Goal: Feedback & Contribution: Leave review/rating

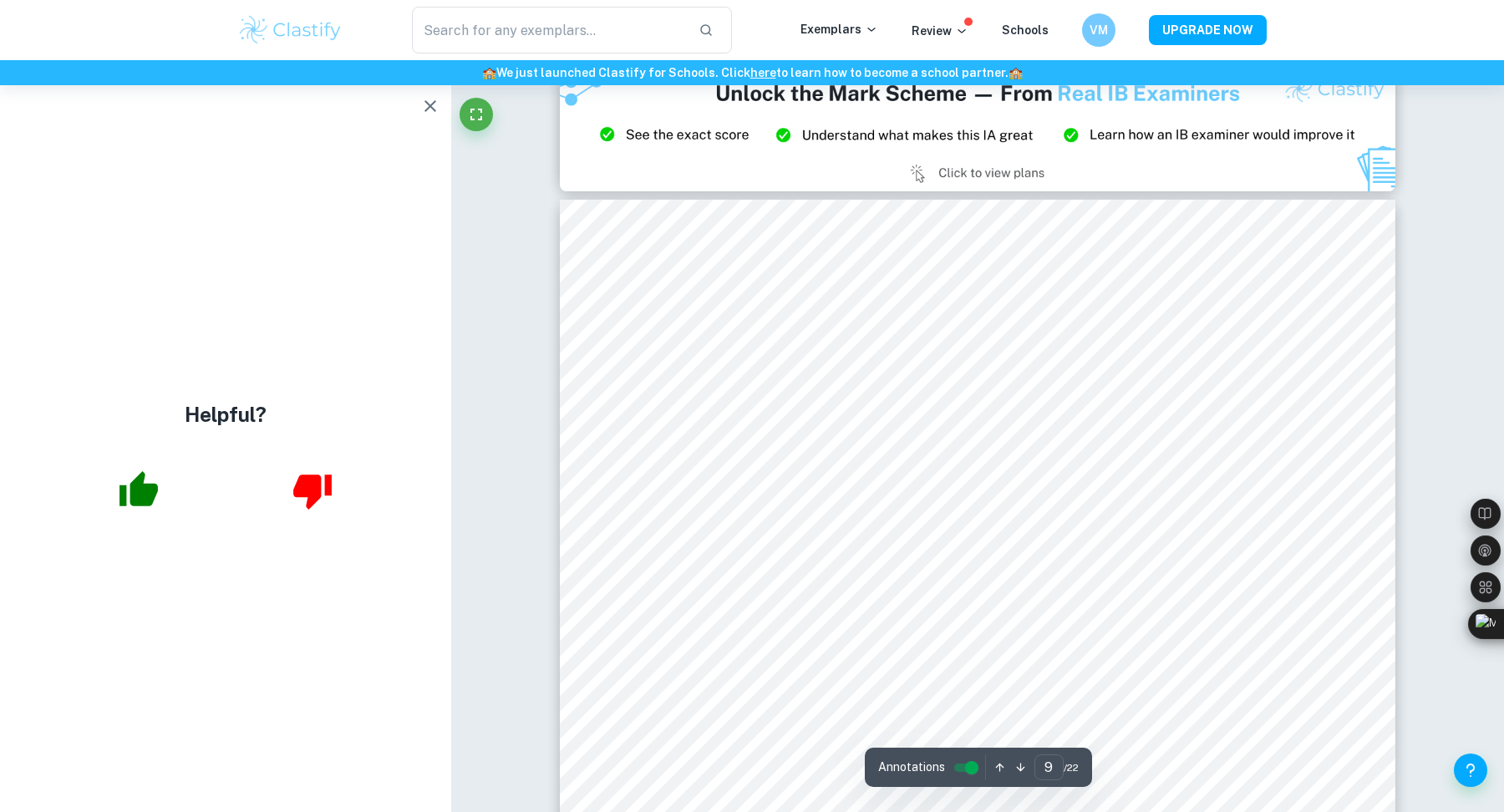
scroll to position [8994, 0]
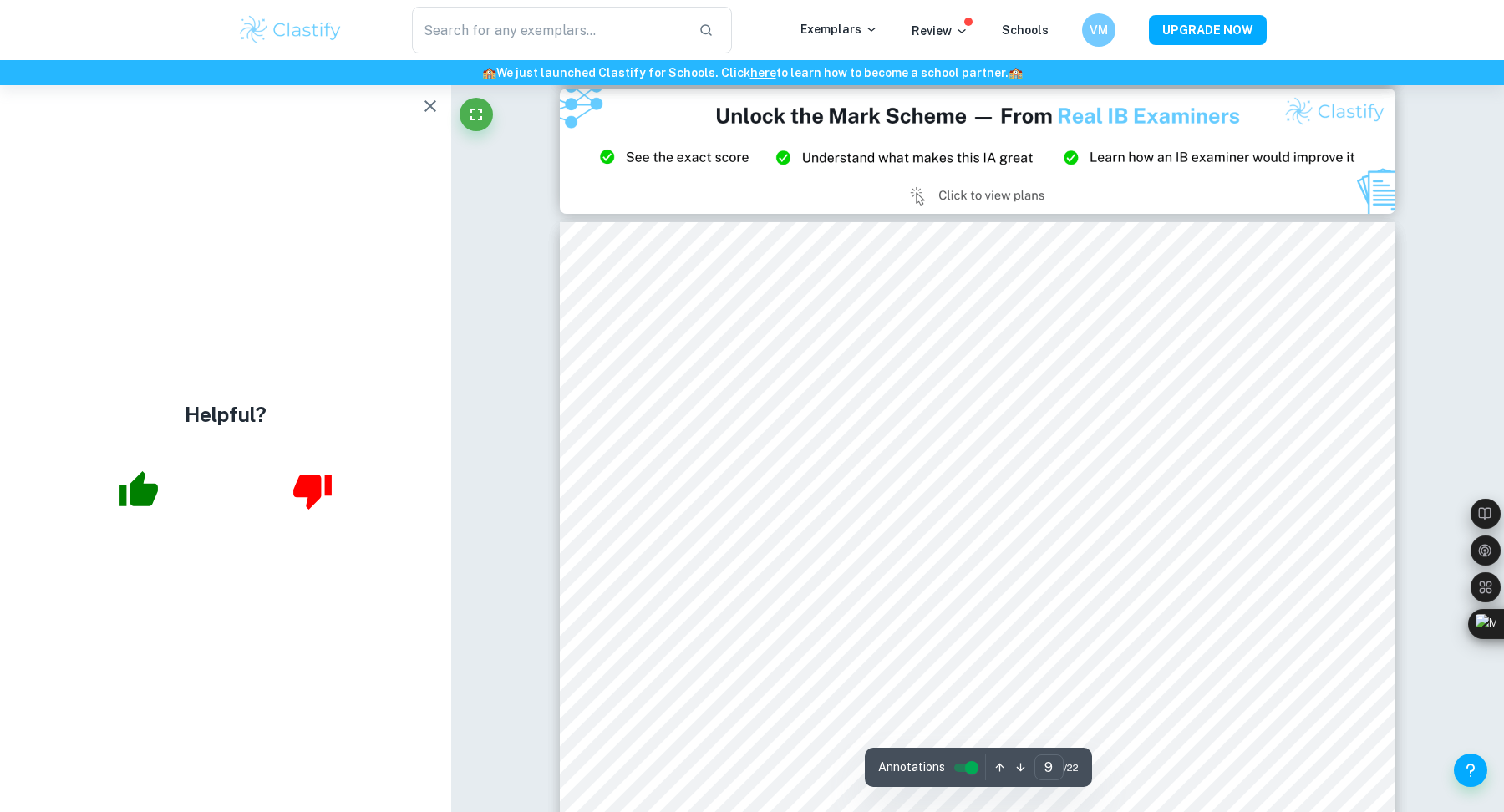
click at [435, 101] on icon "button" at bounding box center [430, 106] width 11 height 11
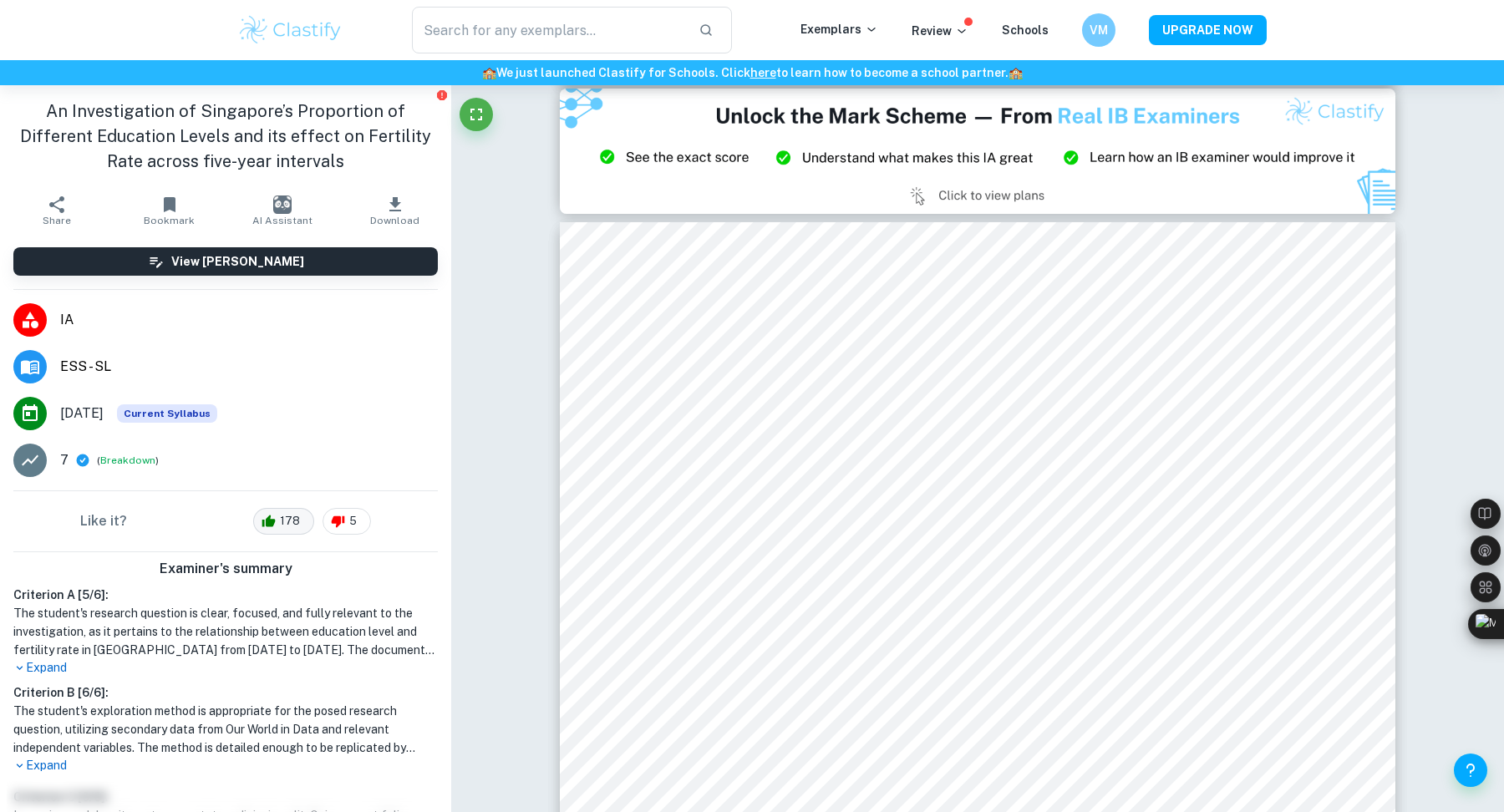
click at [280, 517] on span "178" at bounding box center [290, 521] width 39 height 17
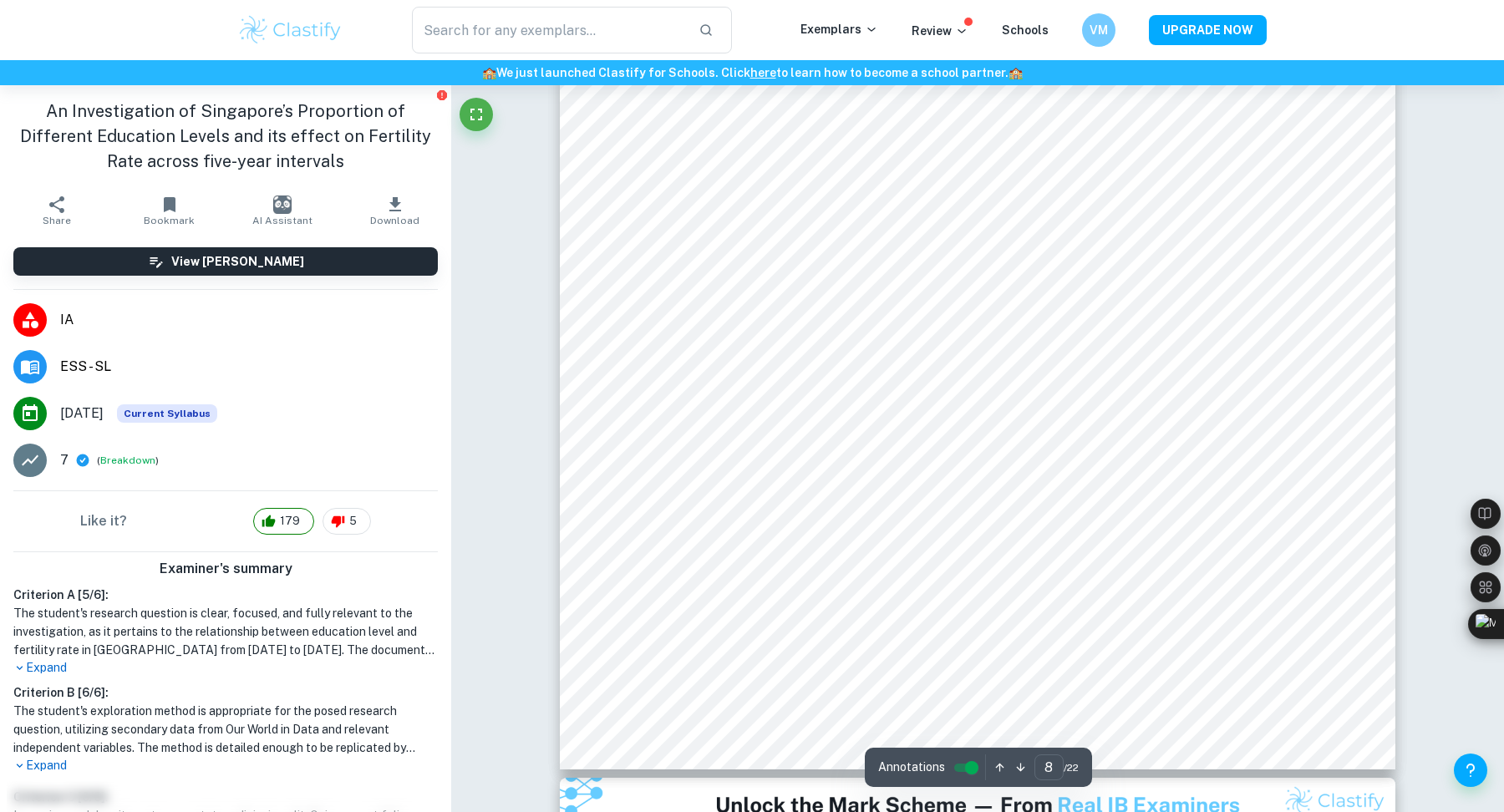
scroll to position [8299, 0]
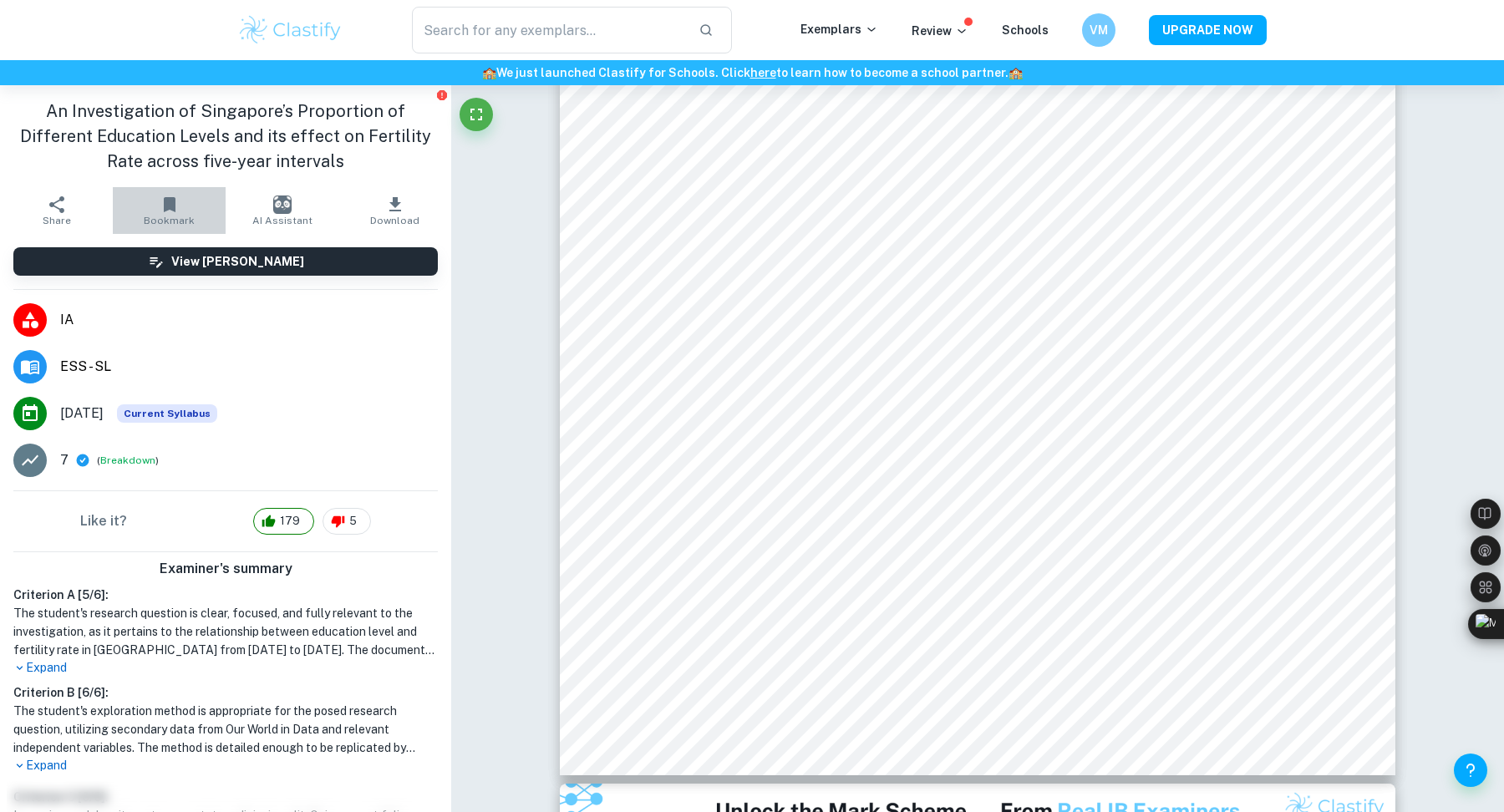
click at [155, 211] on button "Bookmark" at bounding box center [168, 211] width 112 height 47
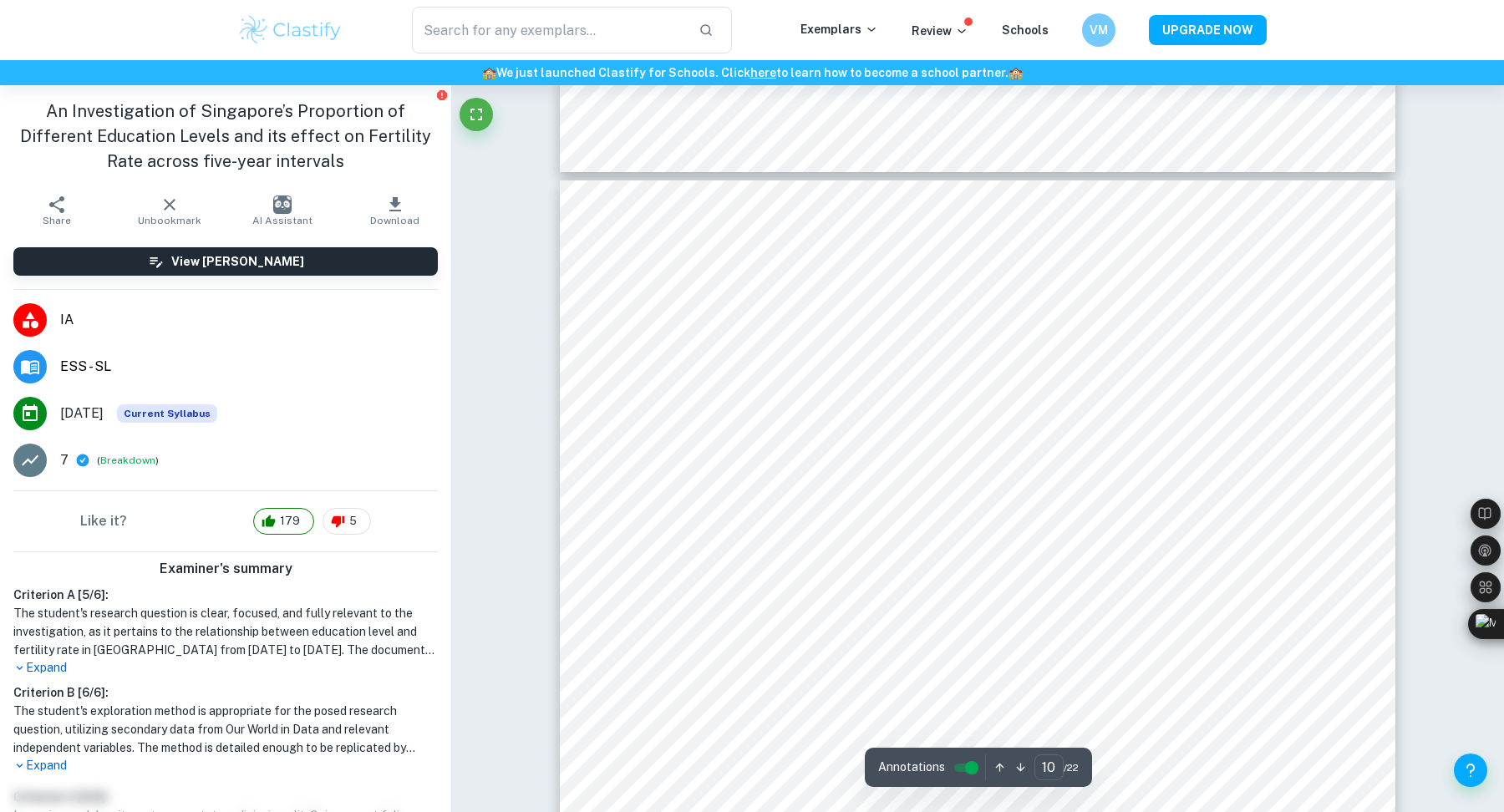
scroll to position [10650, 0]
type input "8"
